Goal: Task Accomplishment & Management: Use online tool/utility

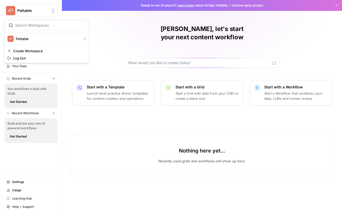
click at [18, 6] on button "Pettable" at bounding box center [30, 10] width 53 height 13
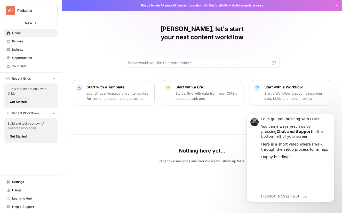
drag, startPoint x: 92, startPoint y: 170, endPoint x: 69, endPoint y: 183, distance: 26.6
click at [91, 170] on div "Nadya, let's start your next content workflow Start with a Template Launch best…" at bounding box center [202, 106] width 280 height 213
click at [16, 182] on span "Settings" at bounding box center [33, 182] width 43 height 5
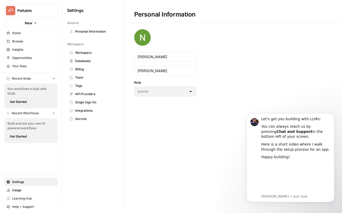
click at [20, 191] on span "Usage" at bounding box center [33, 190] width 43 height 5
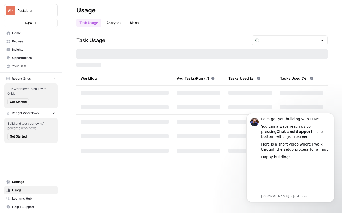
type input "October Tasks"
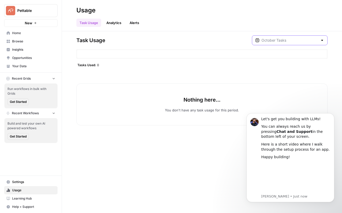
click at [302, 40] on input "text" at bounding box center [290, 40] width 57 height 5
click at [298, 69] on div "Oct 7, 2025 11 am - Oct 8, 2025 4 pm" at bounding box center [296, 70] width 53 height 5
type input "October Included Tasks"
click at [294, 41] on input "text" at bounding box center [290, 40] width 57 height 5
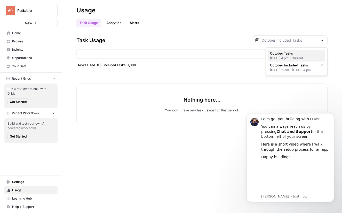
click at [293, 58] on div "Oct 8, 2025 4 pm - Current" at bounding box center [296, 58] width 53 height 5
type input "October Tasks"
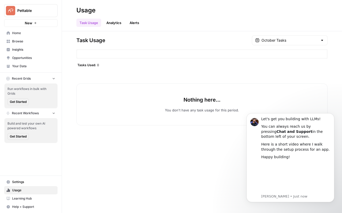
click at [24, 183] on span "Settings" at bounding box center [33, 182] width 43 height 5
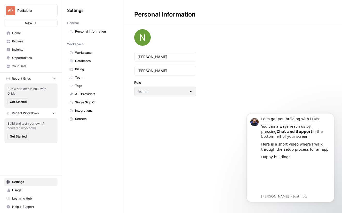
click at [78, 62] on span "Databases" at bounding box center [95, 61] width 41 height 5
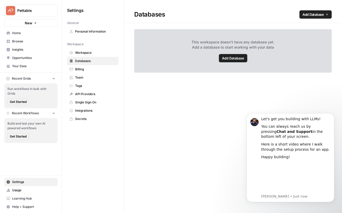
click at [79, 33] on span "Personal Information" at bounding box center [95, 31] width 41 height 5
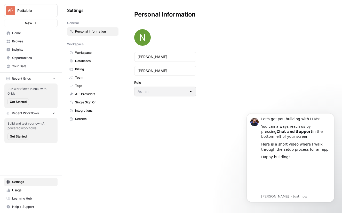
click at [79, 80] on link "Team" at bounding box center [92, 77] width 51 height 8
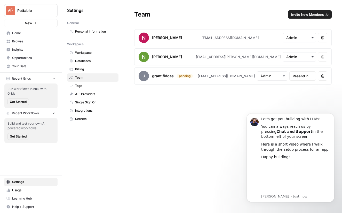
click at [301, 78] on span "Resend invite" at bounding box center [303, 75] width 20 height 5
click at [87, 109] on span "Integrations" at bounding box center [95, 110] width 41 height 5
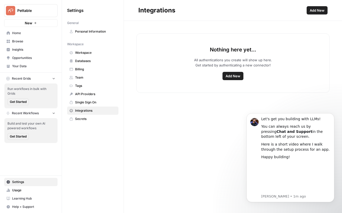
click at [80, 119] on span "Secrets" at bounding box center [95, 119] width 41 height 5
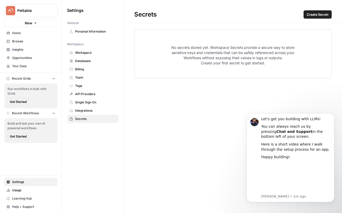
click at [90, 109] on span "Integrations" at bounding box center [95, 110] width 41 height 5
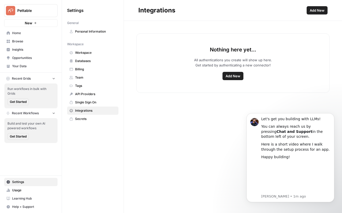
click at [232, 76] on span "Add New" at bounding box center [233, 75] width 15 height 5
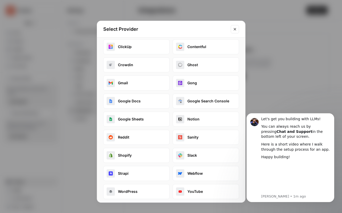
scroll to position [43, 0]
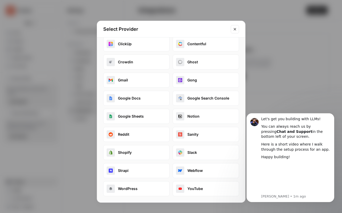
click at [144, 118] on button "Google Sheets" at bounding box center [136, 116] width 66 height 15
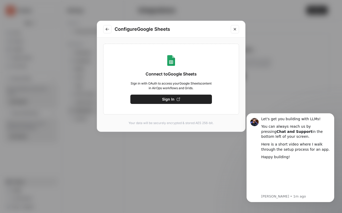
click at [170, 102] on button "Sign In" at bounding box center [172, 99] width 82 height 9
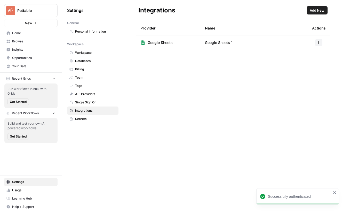
click at [321, 9] on span "Add New" at bounding box center [317, 10] width 15 height 5
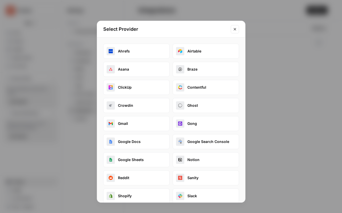
scroll to position [43, 0]
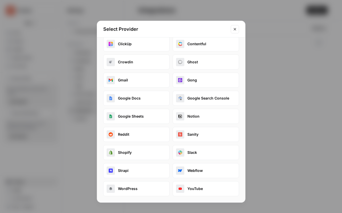
click at [213, 98] on button "Google Search Console" at bounding box center [206, 98] width 66 height 15
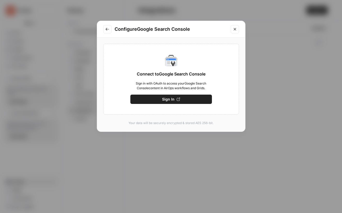
click at [179, 98] on icon "button" at bounding box center [179, 99] width 4 height 4
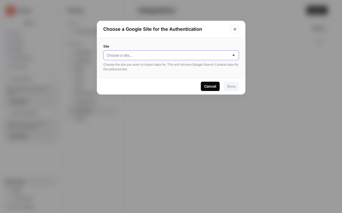
click at [169, 55] on input "Site" at bounding box center [168, 55] width 123 height 5
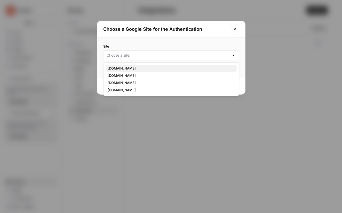
click at [125, 69] on span "adhdadvisor.org" at bounding box center [170, 68] width 125 height 5
type input "adhdadvisor.org"
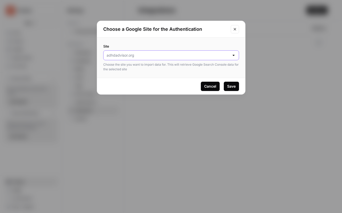
drag, startPoint x: 196, startPoint y: 56, endPoint x: 185, endPoint y: 57, distance: 10.6
click at [195, 56] on input "Site" at bounding box center [168, 55] width 123 height 5
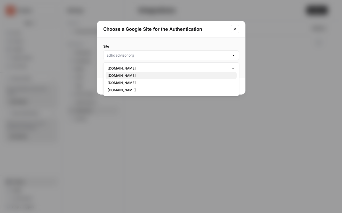
click at [131, 74] on span "[DOMAIN_NAME]" at bounding box center [170, 75] width 125 height 5
type input "[DOMAIN_NAME]"
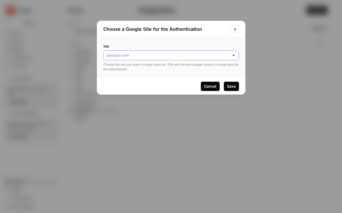
click at [186, 55] on input "Site" at bounding box center [168, 55] width 123 height 5
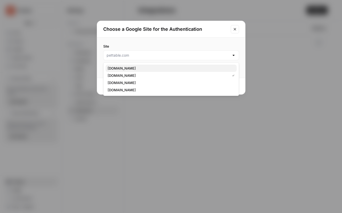
click at [126, 67] on span "adhdadvisor.org" at bounding box center [170, 68] width 125 height 5
type input "adhdadvisor.org"
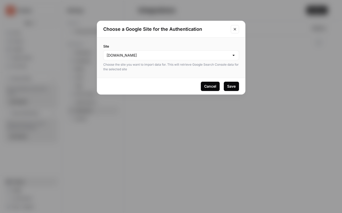
drag, startPoint x: 232, startPoint y: 88, endPoint x: 228, endPoint y: 87, distance: 4.2
click at [232, 88] on div "Save" at bounding box center [231, 86] width 9 height 5
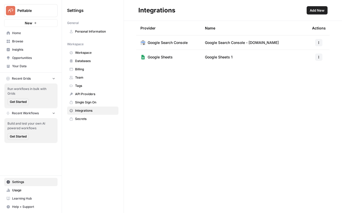
click at [316, 8] on span "Add New" at bounding box center [317, 10] width 15 height 5
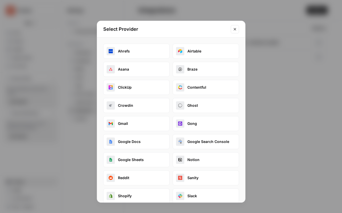
click at [123, 49] on button "Ahrefs" at bounding box center [136, 51] width 66 height 15
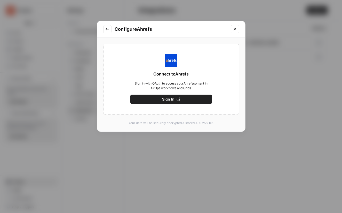
click at [187, 98] on button "Sign In" at bounding box center [172, 99] width 82 height 9
click at [182, 101] on button "Sign In" at bounding box center [172, 99] width 82 height 9
click at [172, 97] on span "Save" at bounding box center [171, 99] width 9 height 5
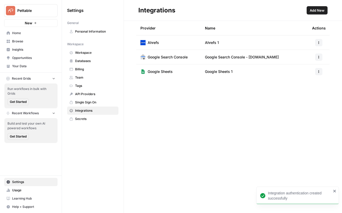
click at [320, 42] on icon "button" at bounding box center [319, 42] width 3 height 3
click at [308, 55] on span "Edit" at bounding box center [308, 54] width 17 height 5
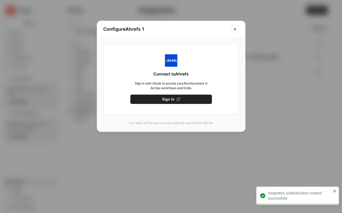
click at [235, 30] on icon "Close modal" at bounding box center [235, 29] width 4 height 4
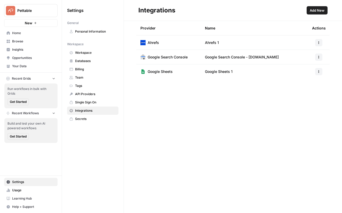
click at [324, 9] on span "Add New" at bounding box center [317, 10] width 15 height 5
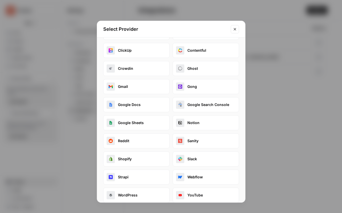
scroll to position [38, 0]
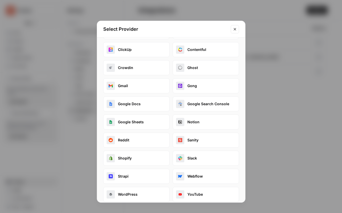
click at [139, 107] on button "Google Docs" at bounding box center [136, 103] width 66 height 15
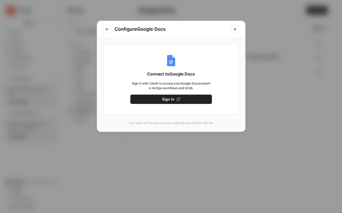
click at [187, 102] on button "Sign In" at bounding box center [172, 99] width 82 height 9
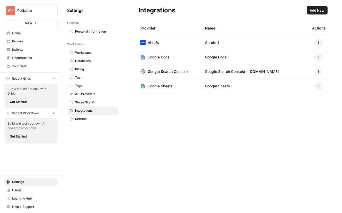
click at [73, 60] on link "Databases" at bounding box center [92, 61] width 51 height 8
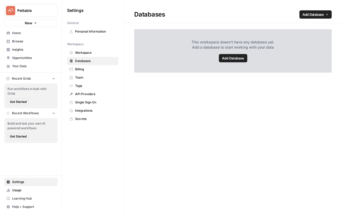
click at [236, 59] on span "Add Database" at bounding box center [233, 58] width 22 height 5
click at [23, 69] on link "Your Data" at bounding box center [30, 66] width 53 height 8
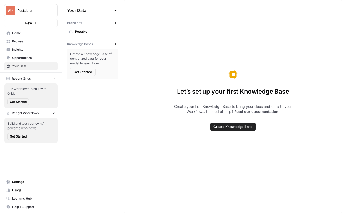
click at [117, 44] on button "New" at bounding box center [115, 44] width 6 height 6
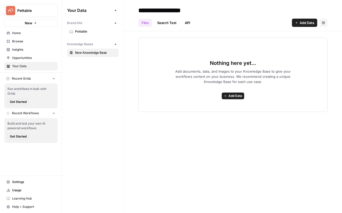
click at [300, 22] on span "Add Data" at bounding box center [307, 22] width 14 height 5
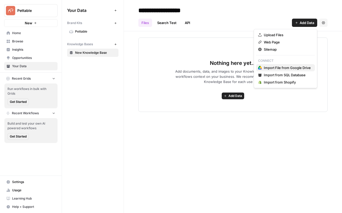
click at [284, 67] on span "Import File from Google Drive" at bounding box center [287, 67] width 47 height 5
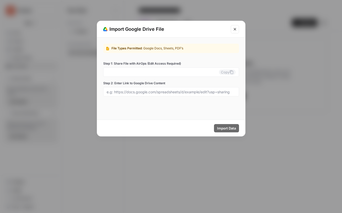
drag, startPoint x: 152, startPoint y: 69, endPoint x: 157, endPoint y: 67, distance: 5.5
click at [152, 69] on div "Copy" at bounding box center [171, 71] width 136 height 9
drag, startPoint x: 244, startPoint y: 27, endPoint x: 239, endPoint y: 27, distance: 4.9
click at [244, 27] on div "Import Google Drive File" at bounding box center [171, 29] width 148 height 17
click at [237, 27] on icon "Close modal" at bounding box center [235, 29] width 4 height 4
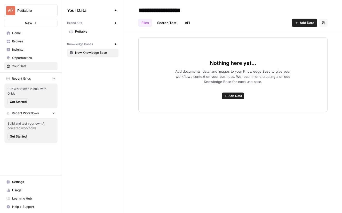
click at [308, 21] on span "Add Data" at bounding box center [307, 22] width 14 height 5
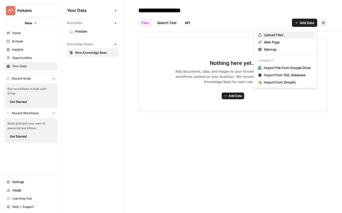
click at [273, 33] on span "Upload Files" at bounding box center [287, 34] width 47 height 5
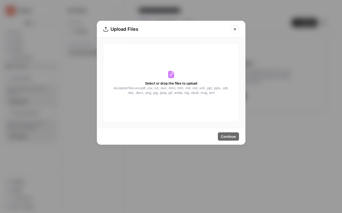
click at [239, 29] on button "Close modal" at bounding box center [235, 29] width 8 height 8
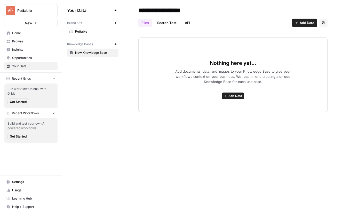
click at [309, 22] on span "Add Data" at bounding box center [307, 22] width 14 height 5
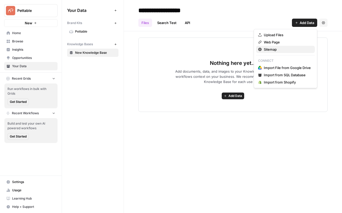
click at [276, 47] on span "Sitemap" at bounding box center [287, 49] width 47 height 5
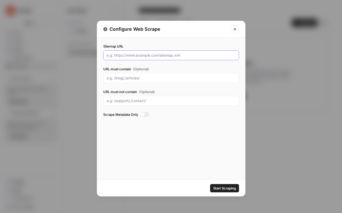
click at [148, 53] on input "Sitemap URL" at bounding box center [171, 55] width 129 height 5
click at [230, 191] on button "Start Scraping" at bounding box center [224, 188] width 29 height 8
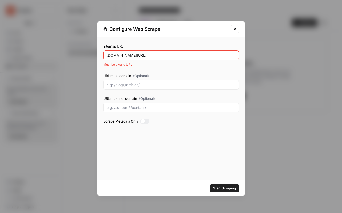
click at [110, 56] on input "pettable.com/sitemap.xml" at bounding box center [171, 55] width 129 height 5
click at [106, 56] on div "pettable.com/sitemap.xml" at bounding box center [171, 55] width 136 height 10
type input "https://pettable.com/sitemap.xml"
click at [210, 184] on button "Start Scraping" at bounding box center [224, 188] width 29 height 8
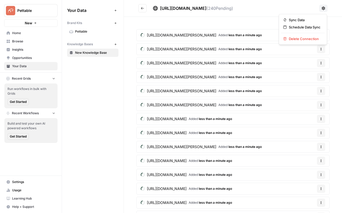
click at [323, 6] on icon at bounding box center [324, 8] width 4 height 4
click at [269, 9] on div "https://pettable.com/sitemap.xml ( 240 Pending)" at bounding box center [235, 8] width 165 height 6
click at [144, 7] on button "Go back" at bounding box center [143, 8] width 8 height 8
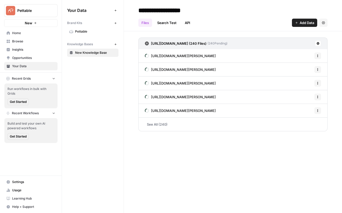
click at [308, 21] on span "Add Data" at bounding box center [307, 22] width 14 height 5
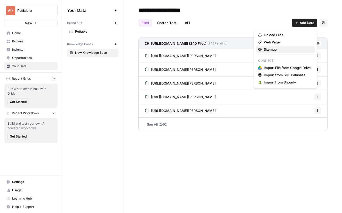
click at [270, 48] on span "Sitemap" at bounding box center [287, 49] width 47 height 5
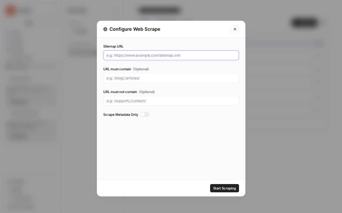
click at [146, 57] on input "Sitemap URL" at bounding box center [171, 55] width 129 height 5
paste input "https://www.adhdadvisor.org/sitemap.xml"
type input "https://www.adhdadvisor.org/sitemap.xml"
drag, startPoint x: 225, startPoint y: 189, endPoint x: 208, endPoint y: 175, distance: 22.2
click at [225, 189] on span "Start Scraping" at bounding box center [224, 188] width 23 height 5
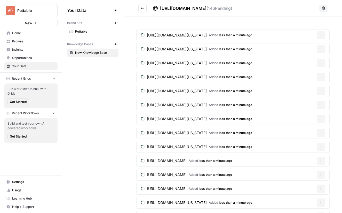
click at [141, 9] on icon "Go back" at bounding box center [143, 8] width 4 height 4
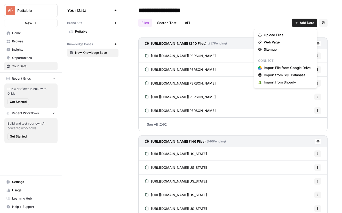
click at [304, 23] on span "Add Data" at bounding box center [307, 22] width 14 height 5
click at [274, 49] on span "Sitemap" at bounding box center [287, 49] width 47 height 5
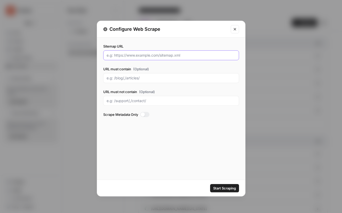
click at [196, 56] on input "Sitemap URL" at bounding box center [171, 55] width 129 height 5
click at [189, 55] on input "Sitemap URL" at bounding box center [171, 55] width 129 height 5
click at [180, 55] on input "Sitemap URL" at bounding box center [171, 55] width 129 height 5
click at [153, 52] on div at bounding box center [171, 55] width 136 height 10
click at [151, 52] on div at bounding box center [171, 55] width 136 height 10
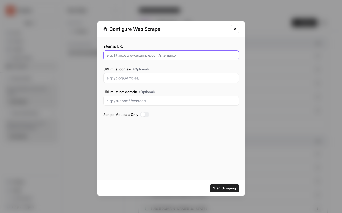
paste input "https://www.topnutritioncoaching.com/sitemap.xml"
type input "https://www.topnutritioncoaching.com/sitemap.xml"
click at [216, 188] on span "Start Scraping" at bounding box center [224, 188] width 23 height 5
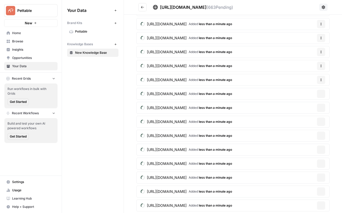
scroll to position [250, 0]
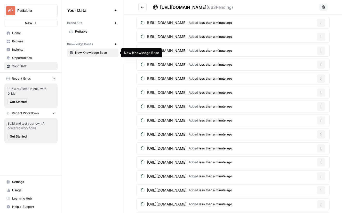
click at [87, 53] on span "New Knowledge Base" at bounding box center [95, 52] width 41 height 5
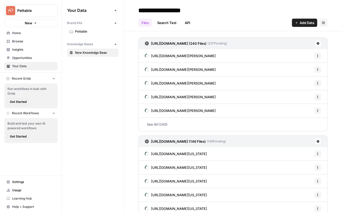
click at [159, 11] on input "**********" at bounding box center [177, 10] width 83 height 10
click at [160, 11] on input "**********" at bounding box center [177, 10] width 83 height 10
click at [160, 10] on input "**********" at bounding box center [177, 10] width 83 height 10
type input "**********"
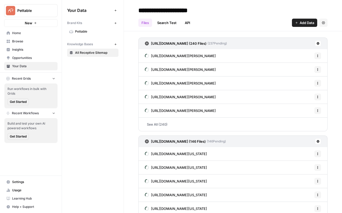
click at [166, 24] on link "Search Test" at bounding box center [167, 23] width 26 height 8
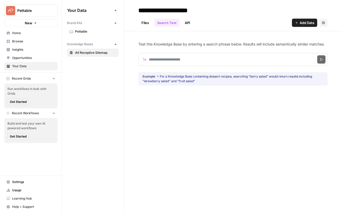
click at [146, 22] on link "Files" at bounding box center [146, 23] width 14 height 8
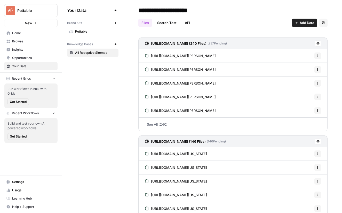
scroll to position [118, 0]
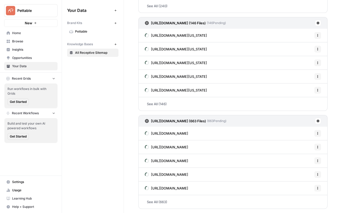
click at [167, 7] on link "See All (240)" at bounding box center [233, 5] width 189 height 13
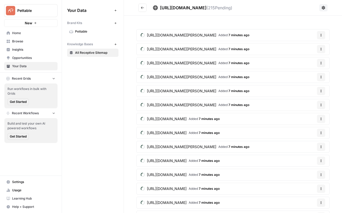
scroll to position [4, 0]
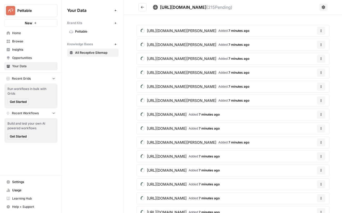
click at [144, 7] on icon "Go back" at bounding box center [143, 7] width 4 height 4
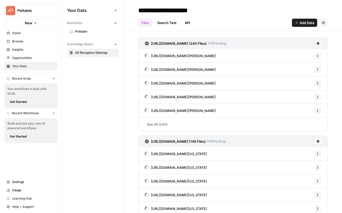
click at [168, 22] on link "Search Test" at bounding box center [167, 23] width 26 height 8
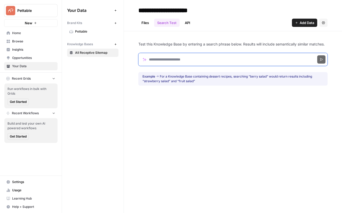
click at [203, 65] on input "Search phrase" at bounding box center [233, 59] width 189 height 13
type input "**********"
click button "Search" at bounding box center [322, 59] width 8 height 8
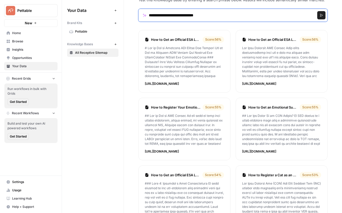
scroll to position [69, 0]
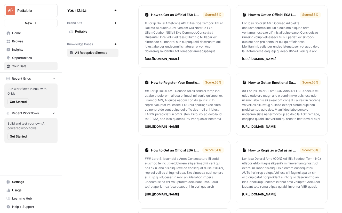
drag, startPoint x: 185, startPoint y: 51, endPoint x: 191, endPoint y: 44, distance: 9.2
click at [185, 51] on p at bounding box center [184, 37] width 79 height 33
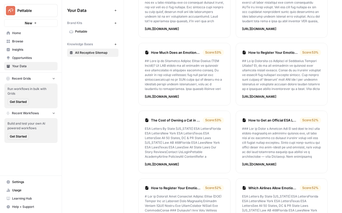
scroll to position [278, 0]
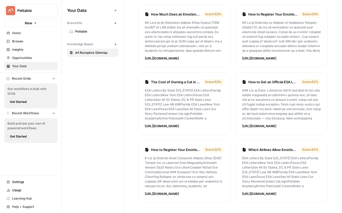
click at [244, 151] on icon at bounding box center [244, 150] width 3 height 4
click at [245, 150] on icon at bounding box center [244, 150] width 3 height 4
drag, startPoint x: 244, startPoint y: 151, endPoint x: 261, endPoint y: 152, distance: 16.3
click at [251, 152] on div "Which Airlines Allow Emotional Support Animals? Score: 52 %" at bounding box center [281, 150] width 79 height 6
drag, startPoint x: 256, startPoint y: 168, endPoint x: 251, endPoint y: 156, distance: 13.1
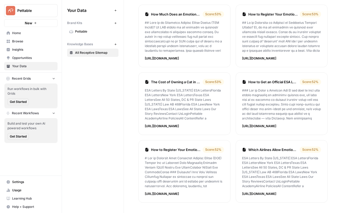
click at [251, 156] on p at bounding box center [281, 172] width 79 height 33
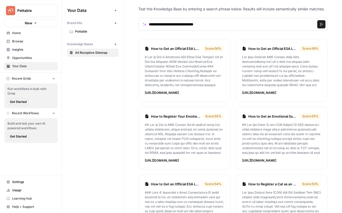
scroll to position [0, 0]
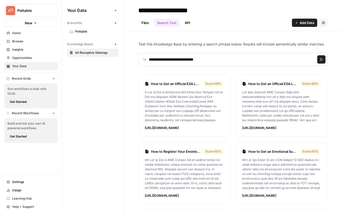
click at [297, 24] on icon "button" at bounding box center [296, 22] width 3 height 3
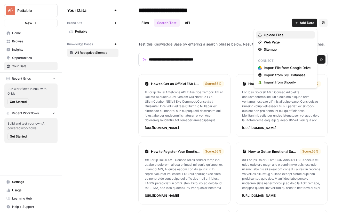
click at [271, 34] on span "Upload Files" at bounding box center [287, 34] width 47 height 5
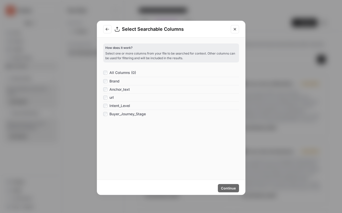
click at [226, 133] on div "How does it work? Select one or more columns from your file to be searched for …" at bounding box center [171, 107] width 136 height 129
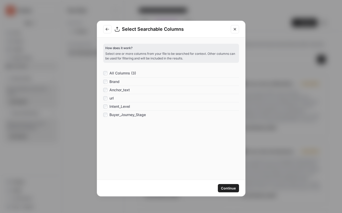
drag, startPoint x: 227, startPoint y: 188, endPoint x: 221, endPoint y: 186, distance: 6.3
click at [227, 188] on span "Continue" at bounding box center [228, 188] width 15 height 5
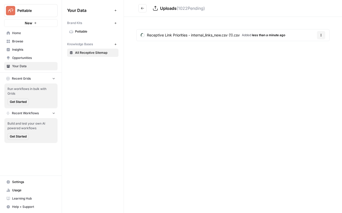
click at [144, 7] on icon "Go back" at bounding box center [143, 8] width 4 height 4
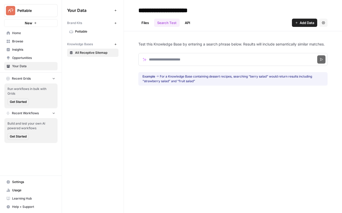
click at [142, 22] on link "Files" at bounding box center [146, 23] width 14 height 8
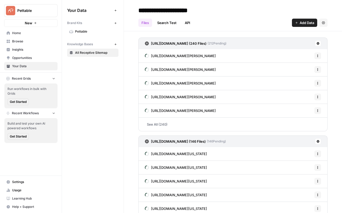
scroll to position [148, 0]
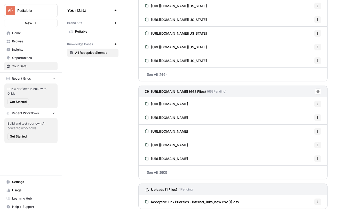
click at [319, 199] on button "Options" at bounding box center [318, 201] width 7 height 7
click at [308, 190] on span "Delete File" at bounding box center [306, 190] width 17 height 5
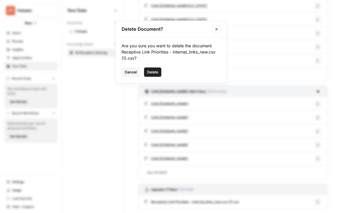
click at [151, 71] on span "Delete" at bounding box center [152, 72] width 11 height 5
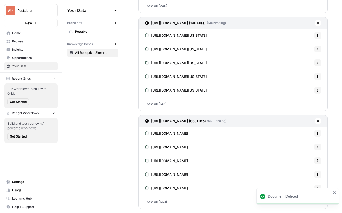
scroll to position [118, 0]
click at [116, 43] on icon "button" at bounding box center [115, 44] width 3 height 3
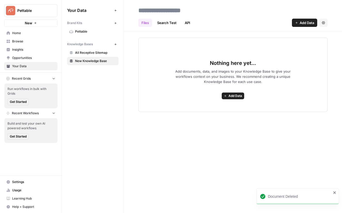
drag, startPoint x: 232, startPoint y: 94, endPoint x: 234, endPoint y: 93, distance: 2.8
click at [232, 94] on span "Add Data" at bounding box center [236, 96] width 14 height 5
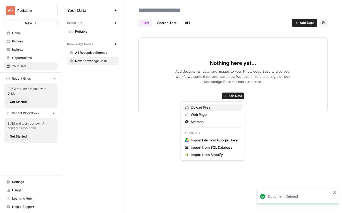
click at [201, 108] on span "Upload Files" at bounding box center [214, 107] width 47 height 5
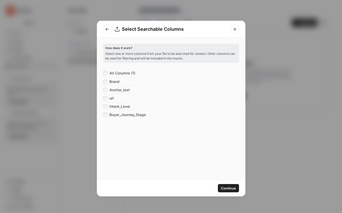
click at [107, 90] on div "Anchor_text" at bounding box center [116, 89] width 27 height 5
click at [107, 96] on div "url" at bounding box center [108, 98] width 11 height 5
drag, startPoint x: 235, startPoint y: 187, endPoint x: 215, endPoint y: 179, distance: 21.5
click at [234, 187] on span "Continue" at bounding box center [228, 188] width 15 height 5
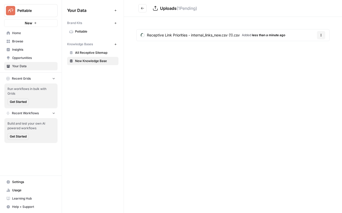
click at [93, 61] on span "New Knowledge Base" at bounding box center [95, 61] width 41 height 5
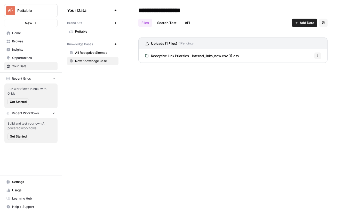
click at [165, 13] on input "**********" at bounding box center [177, 10] width 83 height 10
click at [163, 13] on input "**********" at bounding box center [177, 10] width 83 height 10
type input "**********"
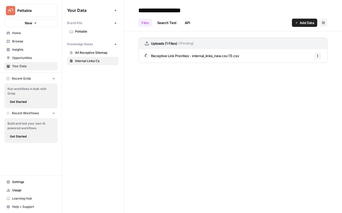
drag, startPoint x: 97, startPoint y: 59, endPoint x: 103, endPoint y: 64, distance: 7.1
click at [97, 59] on span "Internal Links Cs" at bounding box center [95, 61] width 41 height 5
drag, startPoint x: 185, startPoint y: 7, endPoint x: 187, endPoint y: 9, distance: 3.4
click at [184, 7] on input "**********" at bounding box center [177, 10] width 83 height 10
click at [191, 10] on input "**********" at bounding box center [177, 10] width 83 height 10
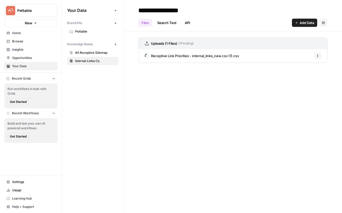
type input "**********"
click at [220, 26] on div "Files Search Test API Add Data Settings" at bounding box center [233, 20] width 189 height 12
drag, startPoint x: 212, startPoint y: 23, endPoint x: 203, endPoint y: 22, distance: 8.9
click at [212, 23] on div "Files Search Test API Add Data Settings" at bounding box center [233, 20] width 189 height 12
click at [118, 104] on div "Your Data Add Data Brand Kits New Pettable Knowledge Bases New All Receptive Si…" at bounding box center [93, 106] width 62 height 213
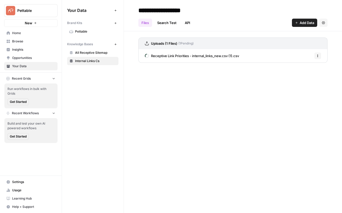
drag, startPoint x: 175, startPoint y: 103, endPoint x: 161, endPoint y: 92, distance: 17.9
click at [175, 103] on div "**********" at bounding box center [233, 106] width 218 height 213
click at [101, 80] on div "Your Data Add Data Brand Kits New Pettable Knowledge Bases New All Receptive Si…" at bounding box center [93, 106] width 62 height 213
drag, startPoint x: 192, startPoint y: 3, endPoint x: 192, endPoint y: 6, distance: 2.9
click at [192, 4] on header "**********" at bounding box center [233, 15] width 218 height 31
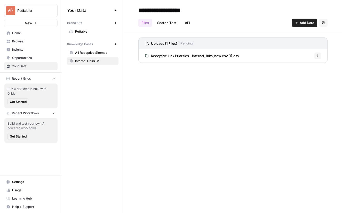
click at [192, 8] on input "**********" at bounding box center [177, 10] width 83 height 10
drag, startPoint x: 83, startPoint y: 24, endPoint x: 86, endPoint y: 28, distance: 4.9
click at [83, 25] on div "Brand Kits" at bounding box center [89, 23] width 45 height 5
click at [23, 34] on span "Home" at bounding box center [33, 33] width 43 height 5
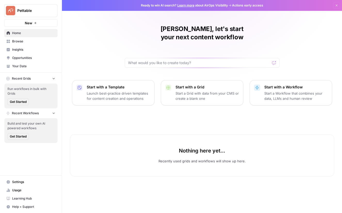
click at [23, 188] on span "Usage" at bounding box center [33, 190] width 43 height 5
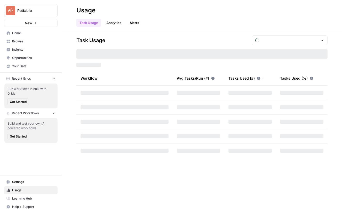
type input "October Tasks"
click at [15, 41] on span "Browse" at bounding box center [33, 41] width 43 height 5
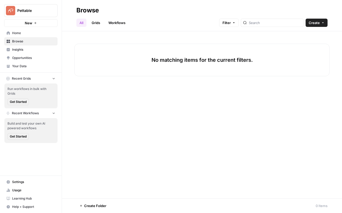
click at [17, 48] on span "Insights" at bounding box center [33, 49] width 43 height 5
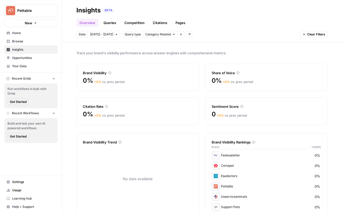
click at [108, 23] on link "Queries" at bounding box center [110, 23] width 19 height 8
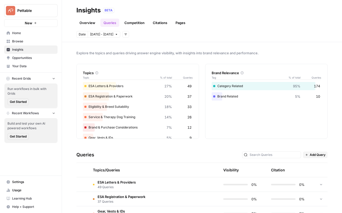
click at [84, 22] on link "Overview" at bounding box center [88, 23] width 22 height 8
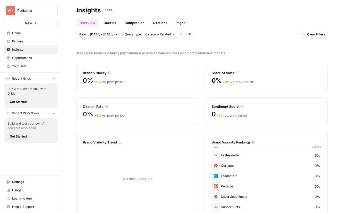
click at [100, 33] on span "Oct 3 - Oct 9" at bounding box center [101, 34] width 23 height 5
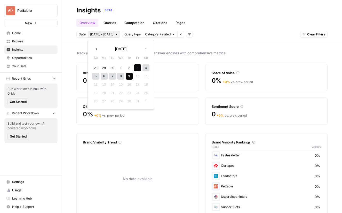
click at [130, 34] on span "Query type" at bounding box center [133, 34] width 16 height 5
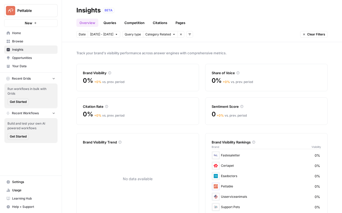
drag, startPoint x: 126, startPoint y: 34, endPoint x: 135, endPoint y: 34, distance: 9.0
click at [126, 34] on span "Query type" at bounding box center [133, 34] width 16 height 5
click at [164, 34] on span "Category Related" at bounding box center [159, 34] width 26 height 5
click at [169, 45] on span "Brand Related" at bounding box center [159, 45] width 33 height 5
click at [129, 23] on link "Competition" at bounding box center [134, 23] width 26 height 8
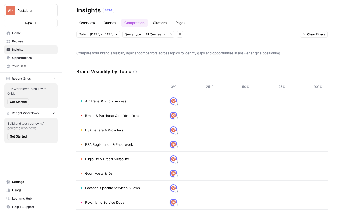
click at [157, 22] on link "Citations" at bounding box center [160, 23] width 21 height 8
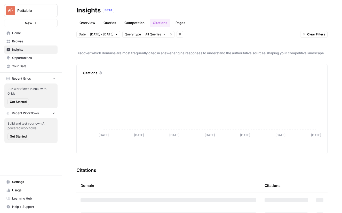
click at [139, 22] on link "Competition" at bounding box center [134, 23] width 26 height 8
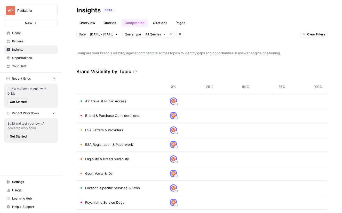
click at [181, 21] on link "Pages" at bounding box center [181, 23] width 16 height 8
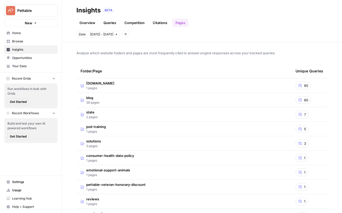
click at [112, 24] on link "Queries" at bounding box center [110, 23] width 19 height 8
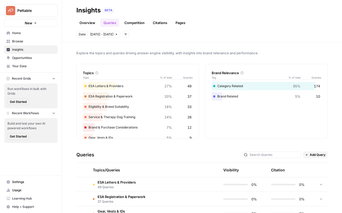
scroll to position [103, 0]
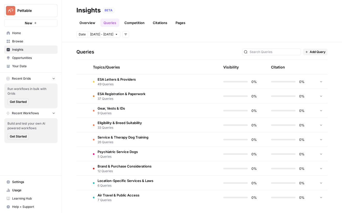
click at [198, 84] on td at bounding box center [194, 81] width 49 height 14
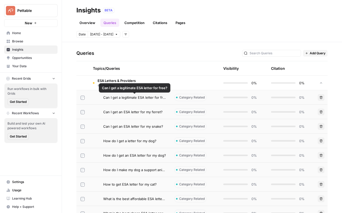
click at [127, 96] on span "Can I get a legitimate ESA letter for free?" at bounding box center [134, 97] width 63 height 5
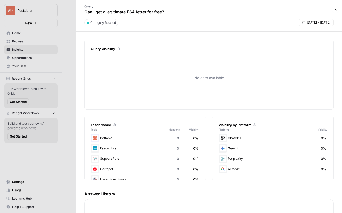
click at [325, 22] on span "Oct 3 - Oct 9" at bounding box center [318, 22] width 23 height 5
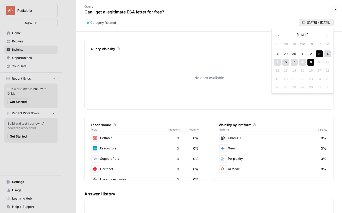
click at [311, 63] on div "9" at bounding box center [311, 62] width 7 height 7
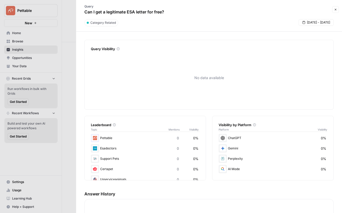
click at [276, 11] on div "Query Can I get a legitimate ESA letter for free?" at bounding box center [205, 9] width 252 height 15
drag, startPoint x: 336, startPoint y: 10, endPoint x: 333, endPoint y: 10, distance: 2.6
click at [336, 10] on icon "button" at bounding box center [335, 9] width 3 height 3
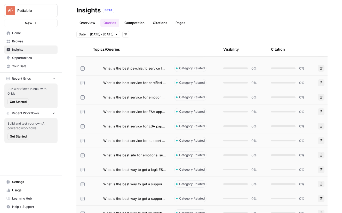
scroll to position [550, 0]
click at [29, 56] on span "Opportunities" at bounding box center [33, 58] width 43 height 5
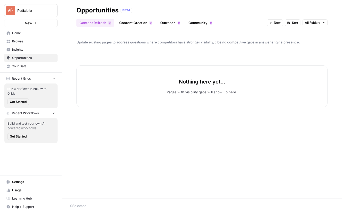
click at [20, 35] on span "Home" at bounding box center [33, 33] width 43 height 5
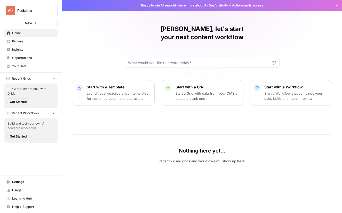
click at [21, 42] on span "Browse" at bounding box center [33, 41] width 43 height 5
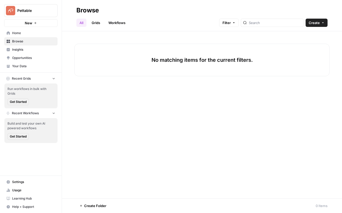
click at [21, 100] on span "Get Started" at bounding box center [18, 102] width 17 height 5
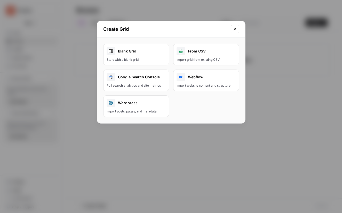
click at [233, 30] on icon "Close modal" at bounding box center [235, 29] width 4 height 4
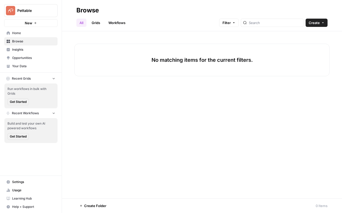
click at [95, 23] on link "Grids" at bounding box center [96, 23] width 15 height 8
drag, startPoint x: 82, startPoint y: 23, endPoint x: 120, endPoint y: 22, distance: 37.5
click at [82, 23] on link "All" at bounding box center [82, 23] width 10 height 8
click at [318, 24] on span "Create" at bounding box center [314, 22] width 11 height 5
click at [302, 41] on span "Grid" at bounding box center [307, 42] width 29 height 5
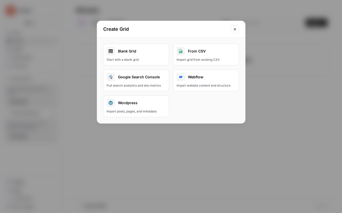
click at [149, 52] on div "Blank Grid" at bounding box center [136, 51] width 59 height 8
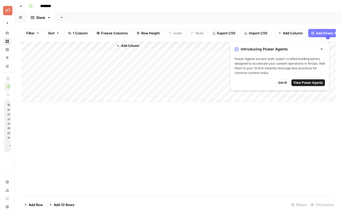
click at [49, 18] on icon "button" at bounding box center [49, 18] width 4 height 4
drag, startPoint x: 95, startPoint y: 14, endPoint x: 86, endPoint y: 14, distance: 9.0
click at [94, 14] on div "Add Sheet" at bounding box center [198, 17] width 287 height 10
click at [22, 8] on button "Go back" at bounding box center [21, 6] width 7 height 7
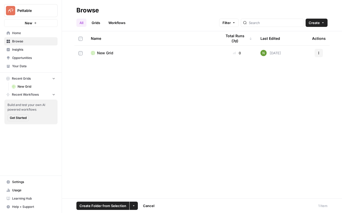
click at [319, 53] on icon "button" at bounding box center [319, 52] width 3 height 3
click at [287, 95] on span "Delete" at bounding box center [296, 95] width 41 height 5
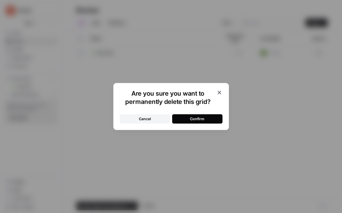
click at [194, 122] on button "Confirm" at bounding box center [197, 118] width 50 height 9
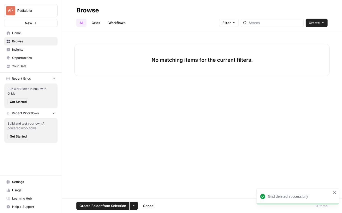
click at [21, 99] on button "Get Started" at bounding box center [17, 101] width 21 height 7
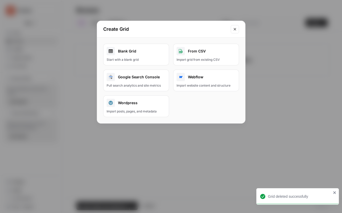
click at [239, 29] on button "Close modal" at bounding box center [235, 29] width 8 height 8
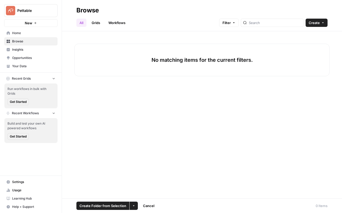
click at [35, 25] on button "New" at bounding box center [30, 23] width 53 height 8
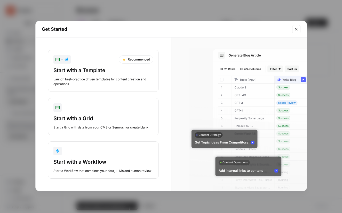
click at [83, 75] on div "Start with a Template Launch best-practice driven templates for content creatio…" at bounding box center [103, 77] width 100 height 20
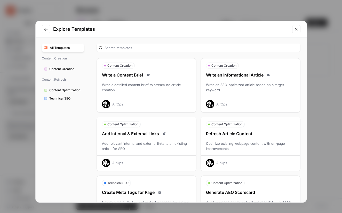
click at [125, 81] on div "Write a Content Brief Write a detailed content brief to streamline article crea…" at bounding box center [147, 90] width 100 height 36
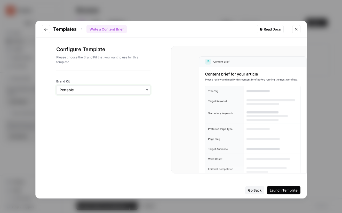
click at [94, 92] on input "Brand Kit" at bounding box center [104, 89] width 88 height 5
click at [139, 70] on div "Configure Template Please choose the Brand Kit that you want to use for this te…" at bounding box center [103, 58] width 94 height 25
click at [281, 191] on div "Launch Template" at bounding box center [284, 190] width 28 height 5
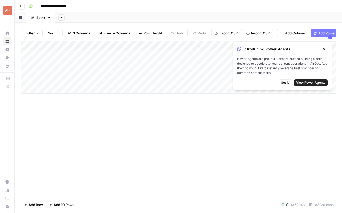
click at [102, 45] on div "Add Column" at bounding box center [178, 67] width 315 height 52
click at [96, 70] on div "Add Column" at bounding box center [178, 67] width 315 height 52
click at [57, 53] on div "Add Column" at bounding box center [178, 67] width 315 height 52
click at [323, 49] on icon "button" at bounding box center [324, 49] width 3 height 3
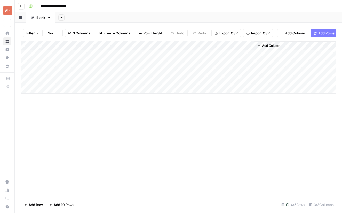
click at [325, 31] on span "Add Power Agent" at bounding box center [333, 32] width 28 height 5
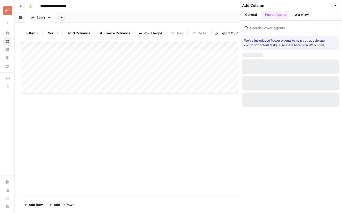
click at [226, 70] on div "Add Column" at bounding box center [178, 67] width 315 height 52
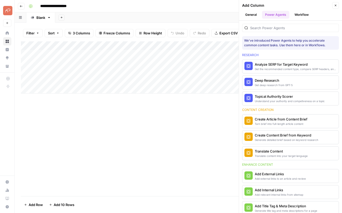
click at [193, 133] on div "Add Column" at bounding box center [178, 118] width 315 height 155
click at [76, 47] on div "Add Column" at bounding box center [178, 67] width 315 height 52
click at [96, 60] on div "Add Column" at bounding box center [178, 67] width 315 height 52
click at [90, 50] on div "Add Column" at bounding box center [178, 67] width 315 height 52
click at [334, 6] on icon "button" at bounding box center [335, 5] width 3 height 3
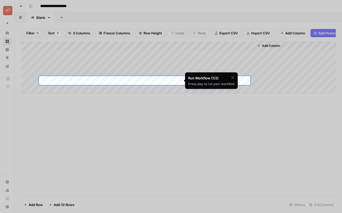
click at [77, 106] on div at bounding box center [171, 191] width 342 height 213
click at [233, 78] on icon "button" at bounding box center [233, 77] width 2 height 2
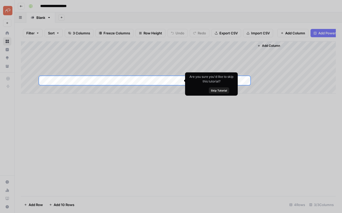
click at [219, 91] on span "Skip Tutorial" at bounding box center [219, 90] width 16 height 4
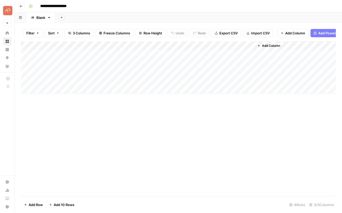
click at [64, 45] on div "Add Column" at bounding box center [178, 67] width 315 height 52
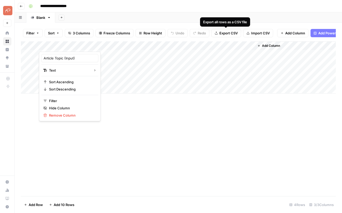
click at [263, 33] on span "Import CSV" at bounding box center [260, 32] width 19 height 5
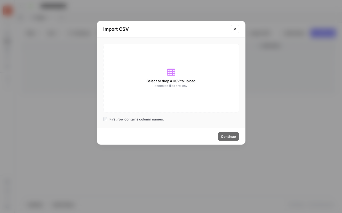
click at [163, 73] on div "Select or drop a CSV to upload accepted files are .csv" at bounding box center [171, 78] width 136 height 69
click at [235, 28] on icon "Close modal" at bounding box center [235, 29] width 4 height 4
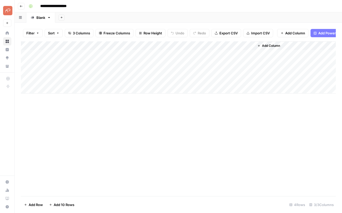
click at [52, 91] on div "Add Column" at bounding box center [178, 67] width 315 height 52
click at [55, 87] on div "Add Column" at bounding box center [178, 67] width 315 height 52
click at [48, 87] on div "Add Column" at bounding box center [178, 71] width 315 height 61
click at [84, 91] on div "Add Column" at bounding box center [178, 71] width 315 height 61
type textarea "**********"
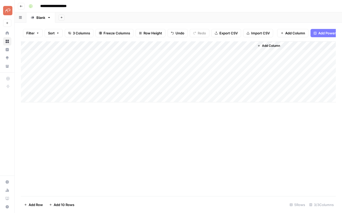
drag, startPoint x: 201, startPoint y: 135, endPoint x: 147, endPoint y: 125, distance: 54.9
click at [201, 135] on div "Add Column" at bounding box center [178, 118] width 315 height 155
click at [55, 100] on div "Add Column" at bounding box center [178, 71] width 315 height 61
click at [66, 201] on button "Add 10 Rows" at bounding box center [62, 205] width 32 height 8
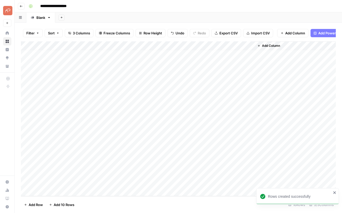
click at [56, 86] on div "Add Column" at bounding box center [178, 118] width 315 height 155
type textarea "**********"
click at [211, 126] on div "Add Column" at bounding box center [178, 118] width 315 height 155
click at [78, 93] on div "Add Column" at bounding box center [178, 118] width 315 height 155
click at [87, 129] on div "Add Column" at bounding box center [178, 118] width 315 height 155
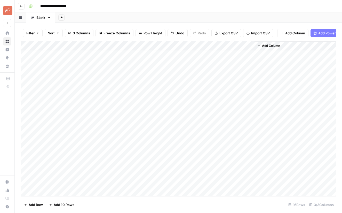
click at [50, 96] on div "Add Column" at bounding box center [178, 118] width 315 height 155
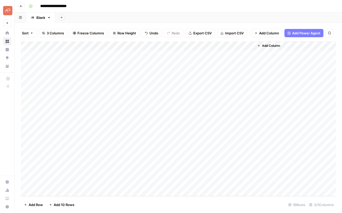
click at [227, 34] on span "Import CSV" at bounding box center [234, 32] width 19 height 5
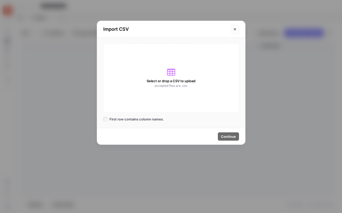
click at [235, 28] on icon "Close modal" at bounding box center [235, 29] width 4 height 4
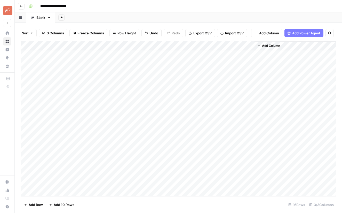
click at [80, 86] on div "Add Column" at bounding box center [178, 118] width 315 height 155
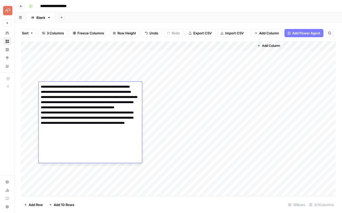
click at [85, 98] on textarea "**********" at bounding box center [90, 123] width 103 height 80
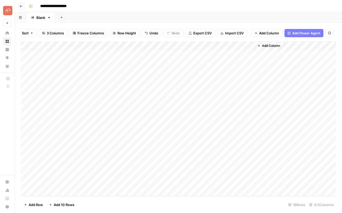
click at [58, 140] on div "Add Column" at bounding box center [178, 118] width 315 height 155
drag, startPoint x: 56, startPoint y: 86, endPoint x: 61, endPoint y: 84, distance: 5.6
click at [55, 86] on div "Add Column" at bounding box center [178, 118] width 315 height 155
click at [225, 32] on span "Import CSV" at bounding box center [234, 32] width 19 height 5
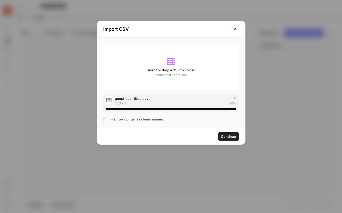
click at [225, 136] on span "Continue" at bounding box center [228, 136] width 15 height 5
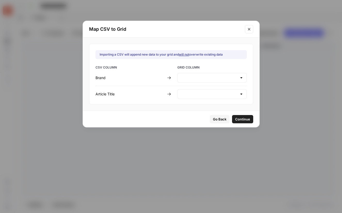
type input "Create new column"
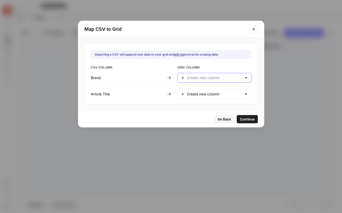
click at [208, 80] on input "text" at bounding box center [214, 77] width 55 height 5
type input "Create new column"
click at [154, 99] on div "CSV COLUMN GRID COLUMN Brand Create new column Article Title Create new column" at bounding box center [171, 82] width 161 height 34
click at [201, 96] on input "text" at bounding box center [214, 93] width 55 height 5
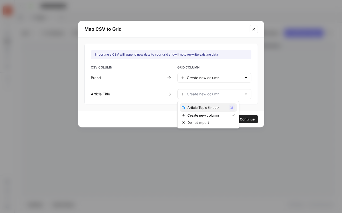
click at [197, 107] on span "Article Topic (Input)" at bounding box center [207, 107] width 39 height 5
type input "Article Topic (Input)"
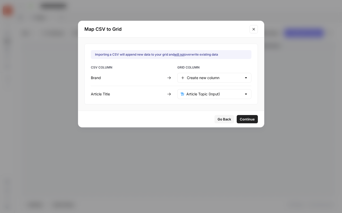
click at [197, 83] on div "CSV COLUMN GRID COLUMN Brand Create new column Article Title Article Topic (Inp…" at bounding box center [171, 82] width 161 height 34
click at [195, 77] on input "text" at bounding box center [214, 77] width 55 height 5
click at [197, 105] on span "Do not import" at bounding box center [210, 105] width 45 height 5
type input "Do not import"
click at [210, 82] on div "Do not import" at bounding box center [215, 78] width 74 height 10
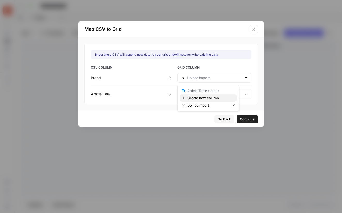
click at [202, 98] on span "Create new column" at bounding box center [210, 97] width 45 height 5
type input "Create new column"
drag, startPoint x: 237, startPoint y: 118, endPoint x: 203, endPoint y: 114, distance: 33.9
click at [240, 118] on span "Continue" at bounding box center [247, 119] width 15 height 5
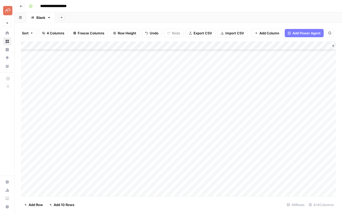
scroll to position [0, 0]
drag, startPoint x: 58, startPoint y: 89, endPoint x: 60, endPoint y: 184, distance: 94.9
click at [61, 185] on div "Add Column" at bounding box center [178, 118] width 315 height 155
click at [46, 86] on div "Add Column" at bounding box center [178, 118] width 315 height 155
drag, startPoint x: 57, startPoint y: 89, endPoint x: 59, endPoint y: 179, distance: 90.0
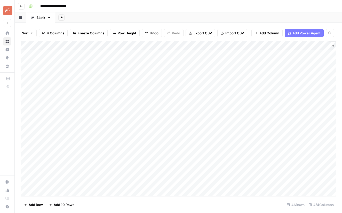
drag, startPoint x: 39, startPoint y: 109, endPoint x: 35, endPoint y: 108, distance: 3.9
click at [39, 109] on div "Add Column" at bounding box center [178, 118] width 315 height 155
drag, startPoint x: 26, startPoint y: 90, endPoint x: 26, endPoint y: 97, distance: 7.2
click at [26, 90] on div "Add Column" at bounding box center [178, 118] width 315 height 155
click at [27, 99] on div "Add Column" at bounding box center [178, 118] width 315 height 155
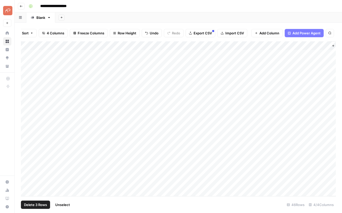
click at [27, 109] on div "Add Column" at bounding box center [178, 118] width 315 height 155
drag, startPoint x: 26, startPoint y: 114, endPoint x: 26, endPoint y: 126, distance: 11.4
click at [26, 114] on div "Add Column" at bounding box center [178, 118] width 315 height 155
drag, startPoint x: 26, startPoint y: 128, endPoint x: 26, endPoint y: 132, distance: 3.9
click at [26, 128] on div "Add Column" at bounding box center [178, 118] width 315 height 155
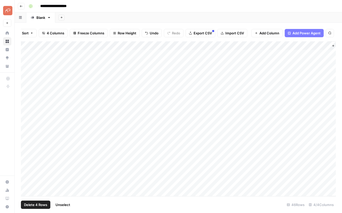
click at [27, 137] on div "Add Column" at bounding box center [178, 118] width 315 height 155
drag, startPoint x: 26, startPoint y: 126, endPoint x: 26, endPoint y: 130, distance: 4.1
click at [26, 126] on div "Add Column" at bounding box center [178, 118] width 315 height 155
drag, startPoint x: 27, startPoint y: 131, endPoint x: 26, endPoint y: 135, distance: 4.1
click at [27, 131] on div "Add Column" at bounding box center [178, 118] width 315 height 155
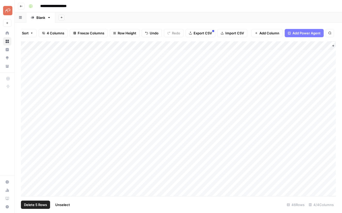
click at [26, 134] on div "Add Column" at bounding box center [178, 118] width 315 height 155
click at [27, 144] on div "Add Column" at bounding box center [178, 118] width 315 height 155
click at [27, 150] on div "Add Column" at bounding box center [178, 118] width 315 height 155
click at [27, 160] on div "Add Column" at bounding box center [178, 118] width 315 height 155
drag, startPoint x: 26, startPoint y: 169, endPoint x: 26, endPoint y: 174, distance: 4.4
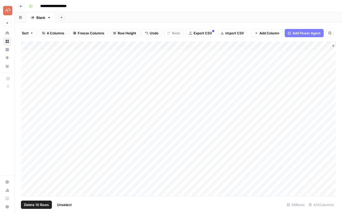
click at [26, 169] on div "Add Column" at bounding box center [178, 118] width 315 height 155
click at [26, 178] on div "Add Column" at bounding box center [178, 118] width 315 height 155
click at [26, 187] on div "Add Column" at bounding box center [178, 118] width 315 height 155
click at [33, 205] on span "Delete 12 Rows" at bounding box center [36, 204] width 25 height 5
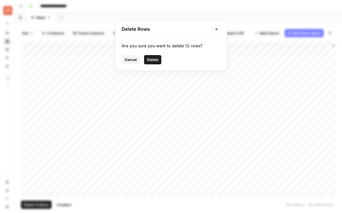
click at [158, 57] on button "Delete" at bounding box center [152, 59] width 17 height 9
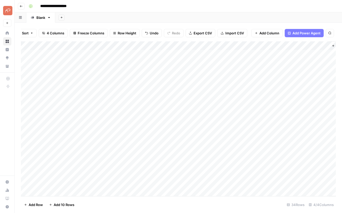
click at [171, 45] on div "Add Column" at bounding box center [178, 118] width 315 height 155
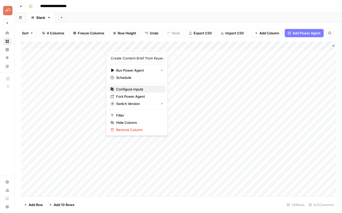
click at [129, 88] on span "Configure Inputs" at bounding box center [138, 89] width 45 height 5
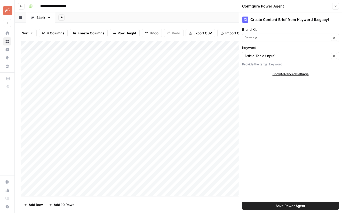
drag, startPoint x: 336, startPoint y: 7, endPoint x: 319, endPoint y: 10, distance: 17.9
click at [336, 7] on icon "button" at bounding box center [335, 6] width 3 height 3
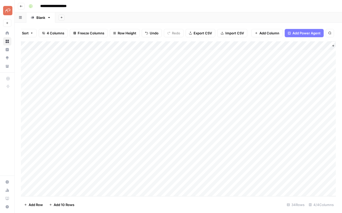
click at [143, 54] on div "Add Column" at bounding box center [178, 118] width 315 height 155
click at [269, 52] on div "Add Column" at bounding box center [178, 118] width 315 height 155
type textarea "********"
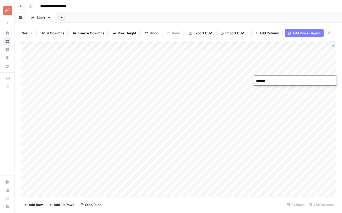
type textarea "********"
click at [209, 93] on div "Add Column" at bounding box center [178, 118] width 315 height 155
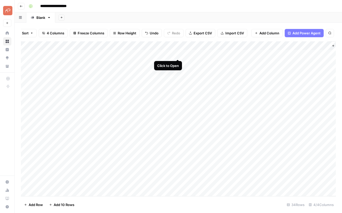
click at [176, 52] on div "Add Column" at bounding box center [178, 118] width 315 height 155
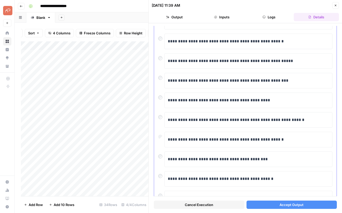
scroll to position [76, 0]
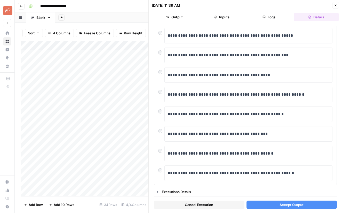
drag, startPoint x: 294, startPoint y: 207, endPoint x: 204, endPoint y: 183, distance: 93.5
click at [294, 206] on span "Accept Output" at bounding box center [292, 204] width 24 height 5
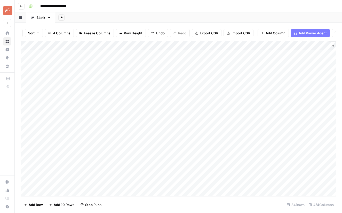
scroll to position [0, 22]
click at [312, 34] on span "Add Power Agent" at bounding box center [313, 32] width 28 height 5
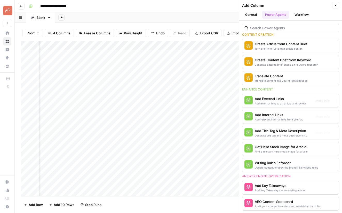
scroll to position [76, 0]
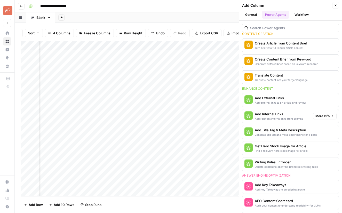
click at [278, 118] on div "Add relevant internal links from sitemap" at bounding box center [279, 119] width 49 height 4
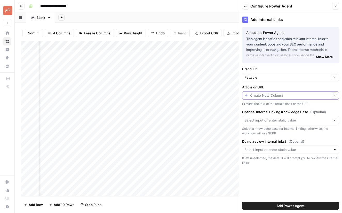
click at [274, 97] on input "Article or URL" at bounding box center [289, 95] width 79 height 5
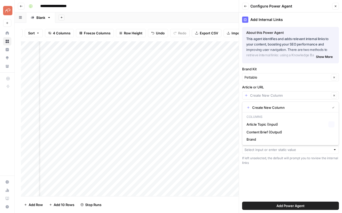
click at [263, 131] on span "Content Brief (Output)" at bounding box center [290, 131] width 86 height 5
type input "Content Brief (Output)"
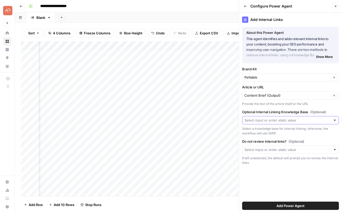
click at [277, 121] on input "Optional Internal Linking Knowledge Base (Optional)" at bounding box center [288, 120] width 87 height 5
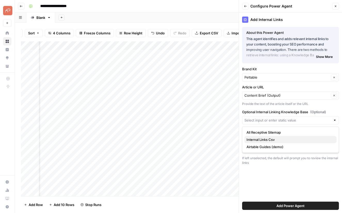
click at [269, 140] on span "Internal Links Csv" at bounding box center [290, 139] width 86 height 5
type input "Internal Links Csv"
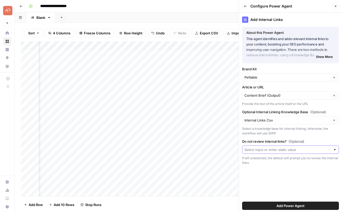
click at [274, 152] on input "Do not review internal links? (Optional)" at bounding box center [288, 149] width 87 height 5
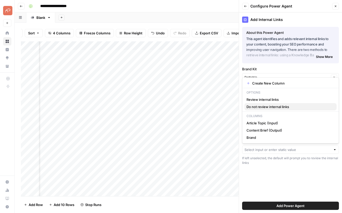
click at [266, 110] on button "Do not review internal links" at bounding box center [291, 106] width 92 height 7
type input "Do not review internal links"
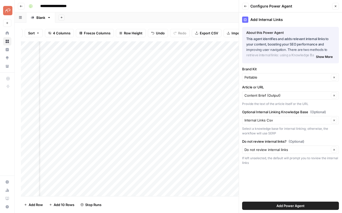
click at [293, 117] on div "Internal Links Csv Clear" at bounding box center [290, 120] width 97 height 8
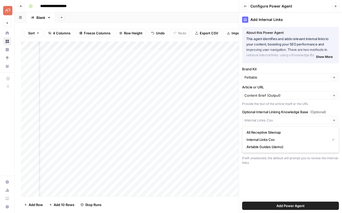
type input "Internal Links Csv"
click at [308, 182] on div "Add Internal Links About this Power Agent This agent identifies and adds releva…" at bounding box center [290, 112] width 103 height 201
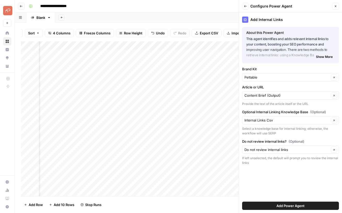
click at [304, 203] on span "Add Power Agent" at bounding box center [291, 205] width 28 height 5
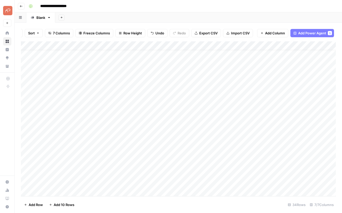
scroll to position [0, 0]
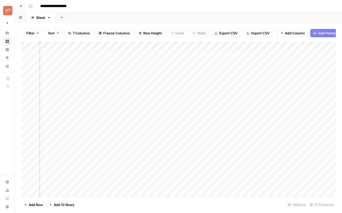
scroll to position [0, 150]
click at [226, 82] on div "Add Column" at bounding box center [178, 118] width 315 height 155
drag, startPoint x: 333, startPoint y: 190, endPoint x: 303, endPoint y: 158, distance: 44.1
click at [333, 190] on icon "close" at bounding box center [335, 191] width 4 height 4
click at [221, 44] on div "Add Column" at bounding box center [178, 118] width 315 height 155
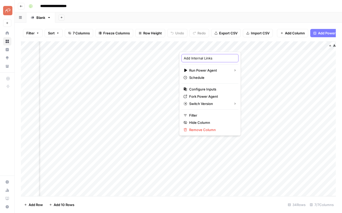
click at [194, 58] on input "Add Internal Links" at bounding box center [210, 58] width 52 height 5
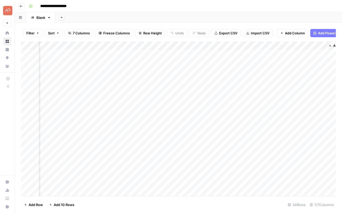
click at [222, 45] on div "Add Column" at bounding box center [178, 118] width 315 height 155
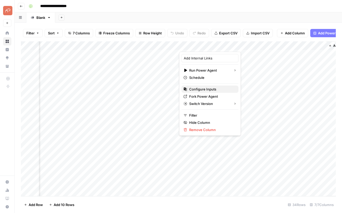
click at [201, 90] on span "Configure Inputs" at bounding box center [211, 89] width 45 height 5
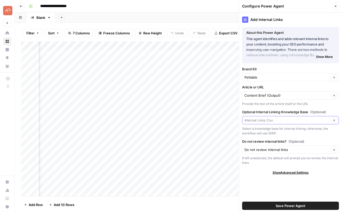
click at [309, 120] on input "Optional Internal Linking Knowledge Base (Optional)" at bounding box center [287, 120] width 85 height 5
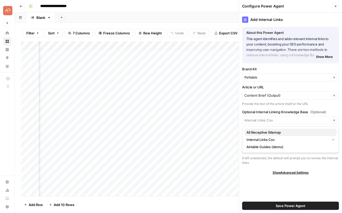
click at [269, 132] on span "All Receptive Sitemap" at bounding box center [290, 132] width 86 height 5
type input "All Receptive Sitemap"
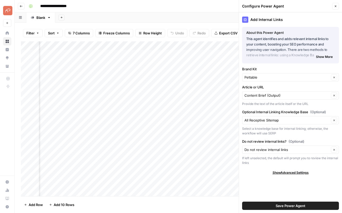
drag, startPoint x: 285, startPoint y: 168, endPoint x: 288, endPoint y: 172, distance: 4.1
click at [286, 170] on div "Add Internal Links About this Power Agent This agent identifies and adds releva…" at bounding box center [290, 112] width 103 height 201
click at [288, 171] on span "Show Advanced Settings" at bounding box center [291, 172] width 36 height 5
click at [264, 190] on div "Version 16" at bounding box center [290, 188] width 97 height 8
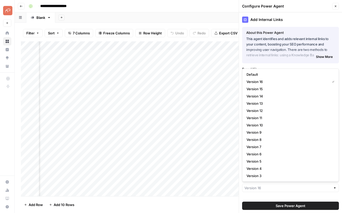
type input "Version 16"
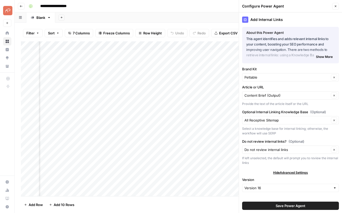
click at [265, 65] on div "Add Internal Links About this Power Agent This agent identifies and adds releva…" at bounding box center [290, 112] width 103 height 201
click at [261, 121] on input "Optional Internal Linking Knowledge Base (Optional)" at bounding box center [287, 120] width 85 height 5
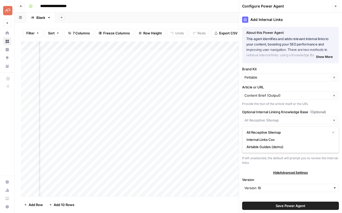
type input "All Receptive Sitemap"
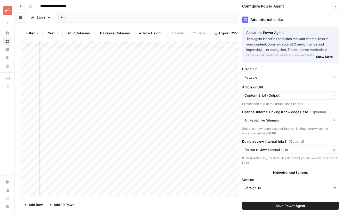
drag, startPoint x: 242, startPoint y: 105, endPoint x: 263, endPoint y: 137, distance: 38.2
click at [242, 105] on div "Add Internal Links About this Power Agent This agent identifies and adds releva…" at bounding box center [290, 112] width 103 height 201
click at [266, 149] on input "Do not review internal links? (Optional)" at bounding box center [287, 149] width 85 height 5
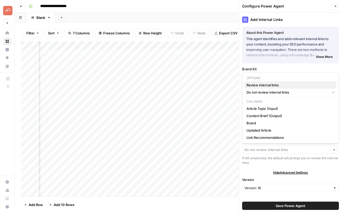
click at [261, 86] on span "Review internal links" at bounding box center [290, 84] width 86 height 5
type input "Review internal links"
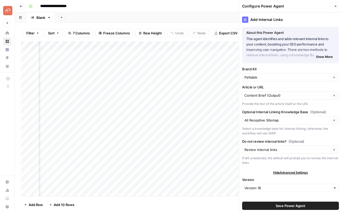
drag, startPoint x: 293, startPoint y: 206, endPoint x: 216, endPoint y: 199, distance: 77.6
click at [293, 206] on span "Save Power Agent" at bounding box center [291, 205] width 30 height 5
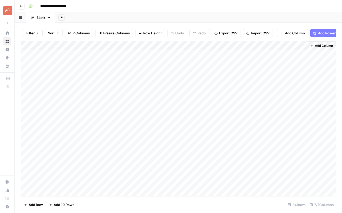
scroll to position [0, 0]
click at [35, 111] on div "Add Column" at bounding box center [178, 118] width 315 height 155
drag, startPoint x: 15, startPoint y: 106, endPoint x: 50, endPoint y: 106, distance: 34.9
click at [67, 108] on div "Filter Sort 7 Columns Freeze Columns Row Height Undo Redo Export CSV Import CSV…" at bounding box center [179, 118] width 328 height 190
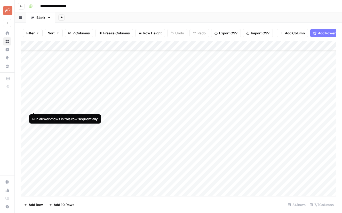
click at [32, 108] on div "Add Column" at bounding box center [178, 118] width 315 height 155
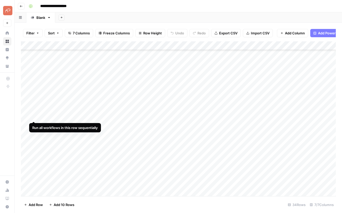
click at [33, 115] on div "Add Column" at bounding box center [178, 118] width 315 height 155
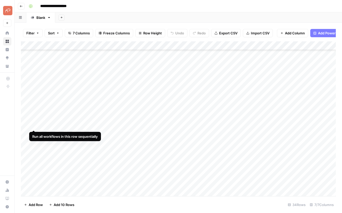
click at [33, 125] on div "Add Column" at bounding box center [178, 118] width 315 height 155
click at [35, 88] on div "Add Column" at bounding box center [178, 118] width 315 height 155
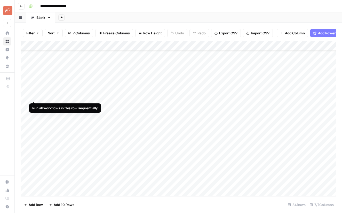
drag, startPoint x: 34, startPoint y: 97, endPoint x: 34, endPoint y: 99, distance: 2.6
click at [34, 97] on div "Add Column" at bounding box center [178, 118] width 315 height 155
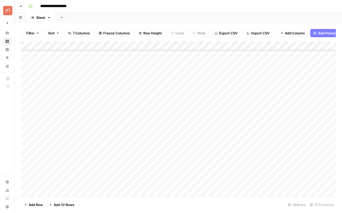
drag, startPoint x: 33, startPoint y: 105, endPoint x: 33, endPoint y: 109, distance: 3.6
click at [33, 105] on div "Add Column" at bounding box center [178, 118] width 315 height 155
click at [33, 116] on div "Add Column" at bounding box center [178, 118] width 315 height 155
click at [34, 123] on div "Add Column" at bounding box center [178, 118] width 315 height 155
click at [35, 132] on div "Add Column" at bounding box center [178, 118] width 315 height 155
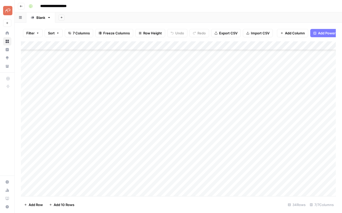
click at [33, 140] on div "Add Column" at bounding box center [178, 118] width 315 height 155
drag, startPoint x: 34, startPoint y: 104, endPoint x: 34, endPoint y: 111, distance: 6.7
click at [34, 104] on div "Add Column" at bounding box center [178, 118] width 315 height 155
drag, startPoint x: 34, startPoint y: 112, endPoint x: 34, endPoint y: 123, distance: 10.9
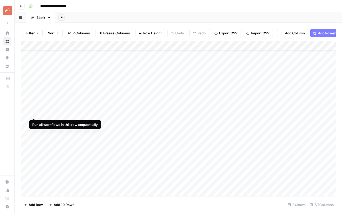
click at [34, 112] on div "Add Column" at bounding box center [178, 118] width 315 height 155
click at [172, 47] on div "Add Column" at bounding box center [178, 118] width 315 height 155
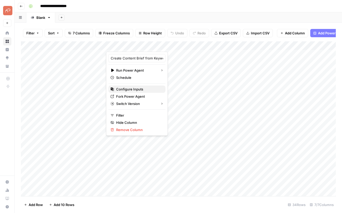
click at [126, 90] on span "Configure Inputs" at bounding box center [138, 89] width 45 height 5
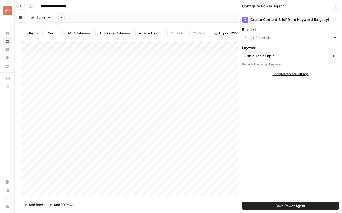
type input "Pettable"
click at [299, 73] on span "Show Advanced Settings" at bounding box center [291, 74] width 36 height 5
click at [293, 54] on input "Keyword" at bounding box center [287, 55] width 85 height 5
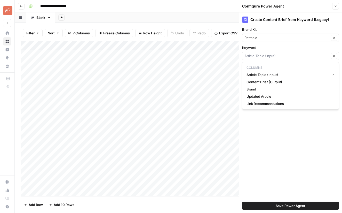
type input "Article Topic (Input)"
click at [313, 148] on div "Create Content Brief from Keyword [Legacy] Brand Kit Pettable Clear Keyword Art…" at bounding box center [290, 112] width 103 height 201
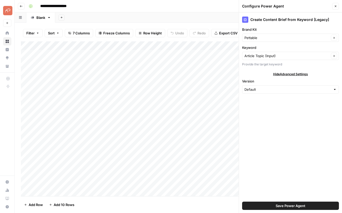
drag, startPoint x: 336, startPoint y: 5, endPoint x: 250, endPoint y: 20, distance: 87.3
click at [336, 5] on icon "button" at bounding box center [335, 6] width 3 height 3
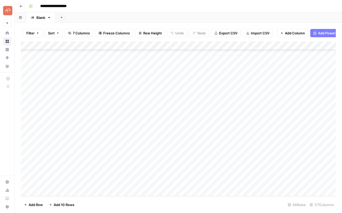
scroll to position [161, 0]
click at [34, 122] on div "Add Column" at bounding box center [178, 118] width 315 height 155
click at [32, 130] on div "Add Column" at bounding box center [178, 118] width 315 height 155
click at [34, 139] on div "Add Column" at bounding box center [178, 118] width 315 height 155
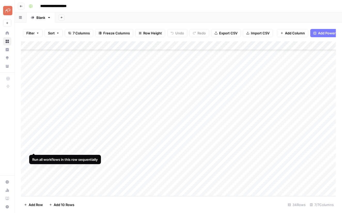
click at [34, 148] on div "Add Column" at bounding box center [178, 118] width 315 height 155
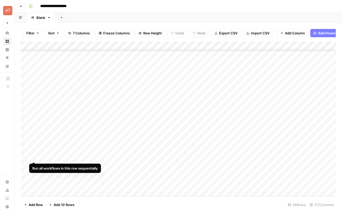
click at [34, 156] on div "Add Column" at bounding box center [178, 118] width 315 height 155
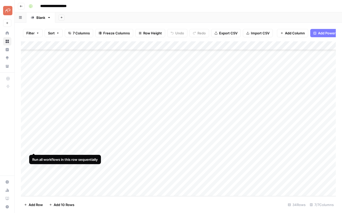
click at [34, 148] on div "Add Column" at bounding box center [178, 118] width 315 height 155
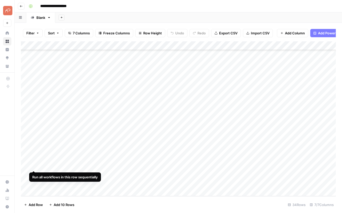
click at [34, 165] on div "Add Column" at bounding box center [178, 118] width 315 height 155
click at [34, 176] on div "Add Column" at bounding box center [178, 118] width 315 height 155
click at [34, 184] on div "Add Column" at bounding box center [178, 118] width 315 height 155
click at [34, 64] on div "Add Column" at bounding box center [178, 118] width 315 height 155
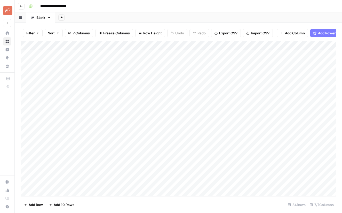
click at [33, 72] on div "Add Column" at bounding box center [178, 118] width 315 height 155
click at [34, 81] on div "Add Column" at bounding box center [178, 118] width 315 height 155
click at [35, 63] on div "Add Column" at bounding box center [178, 118] width 315 height 155
click at [35, 53] on div "Add Column" at bounding box center [178, 118] width 315 height 155
